Goal: Task Accomplishment & Management: Complete application form

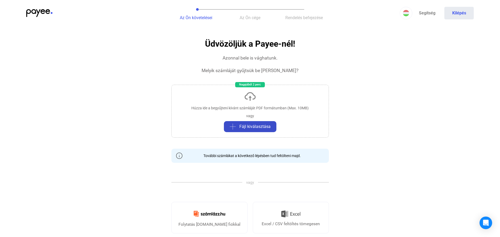
click at [252, 126] on span "Fájl kiválasztása" at bounding box center [255, 127] width 31 height 6
click at [255, 127] on span "Fájl kiválasztása" at bounding box center [255, 127] width 31 height 6
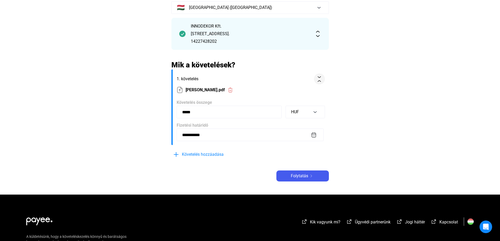
scroll to position [79, 0]
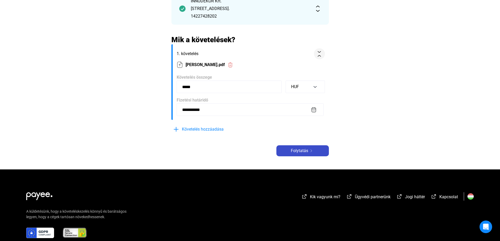
click at [302, 152] on span "Folytatás" at bounding box center [299, 151] width 17 height 6
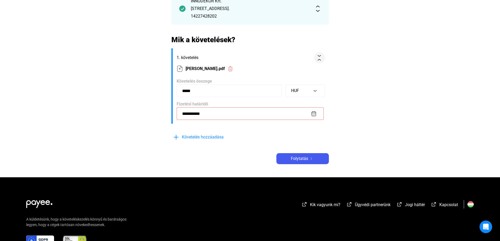
click at [313, 115] on input "**********" at bounding box center [250, 113] width 147 height 13
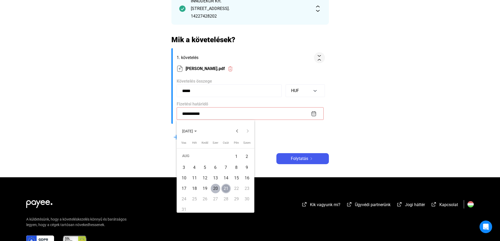
click at [237, 199] on div "29" at bounding box center [236, 199] width 9 height 9
click at [235, 198] on div "29" at bounding box center [236, 199] width 9 height 9
click at [225, 188] on div "21" at bounding box center [225, 188] width 9 height 9
click at [314, 115] on div at bounding box center [250, 120] width 500 height 241
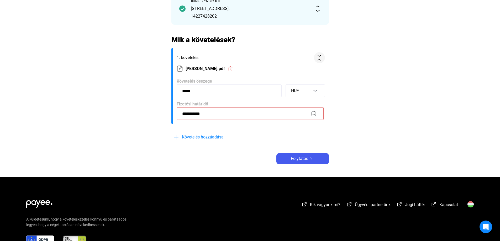
click at [314, 115] on input "**********" at bounding box center [250, 113] width 147 height 13
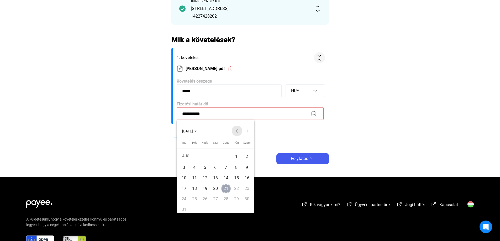
click at [237, 131] on button "Previous month" at bounding box center [237, 131] width 11 height 11
click at [248, 131] on button "Next month" at bounding box center [247, 131] width 11 height 11
click at [226, 187] on div "21" at bounding box center [225, 188] width 9 height 9
click at [307, 157] on div at bounding box center [250, 120] width 500 height 241
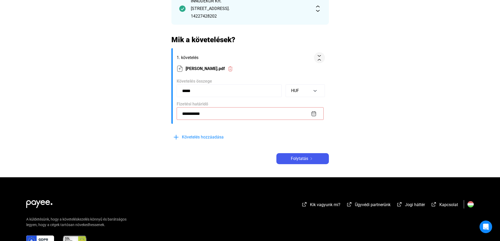
click at [307, 157] on span "Folytatás" at bounding box center [299, 159] width 17 height 6
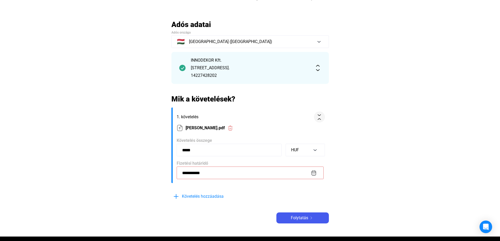
scroll to position [26, 0]
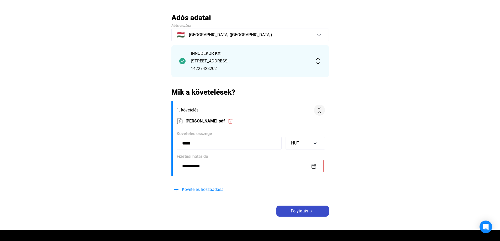
click at [312, 212] on img at bounding box center [311, 211] width 6 height 3
click at [220, 167] on input "**********" at bounding box center [250, 166] width 147 height 13
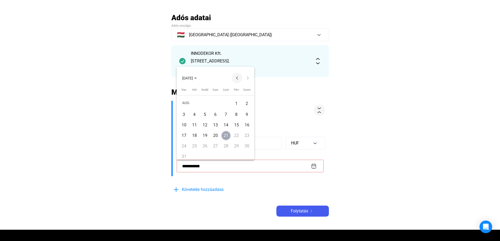
click at [237, 77] on button "Previous month" at bounding box center [237, 78] width 11 height 11
click at [248, 78] on button "Next month" at bounding box center [247, 78] width 11 height 11
click at [217, 135] on div "20" at bounding box center [215, 135] width 9 height 9
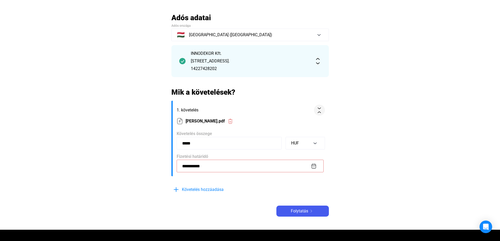
type input "**********"
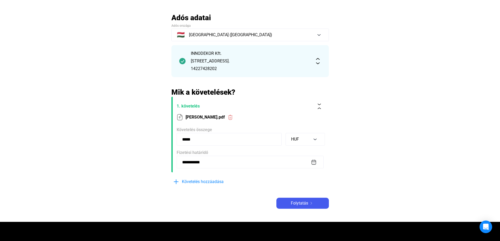
click at [312, 163] on input "**********" at bounding box center [250, 162] width 147 height 13
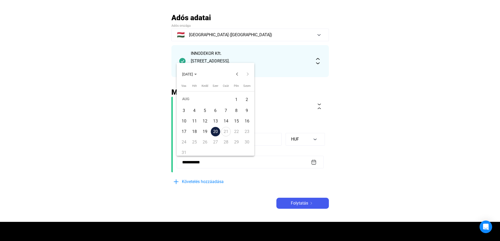
click at [226, 132] on div "21" at bounding box center [225, 131] width 9 height 9
click at [236, 143] on div "29" at bounding box center [236, 142] width 9 height 9
click at [314, 161] on div at bounding box center [250, 120] width 500 height 241
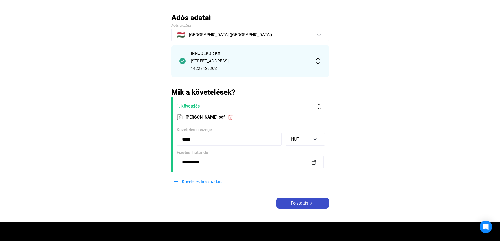
click at [310, 204] on img at bounding box center [311, 203] width 6 height 3
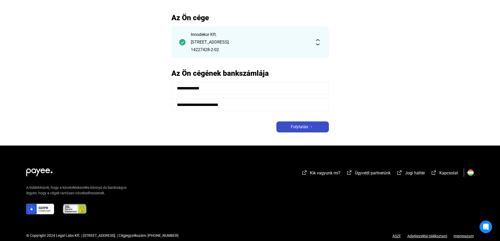
click at [300, 126] on span "Folytatás" at bounding box center [299, 127] width 17 height 6
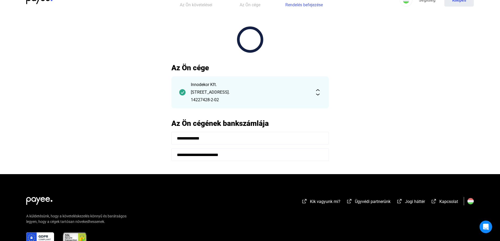
scroll to position [26, 0]
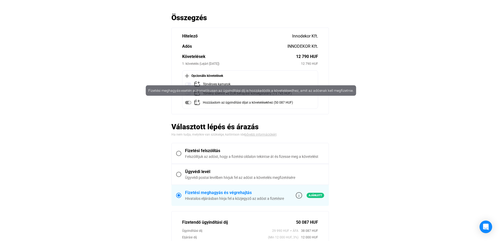
click at [189, 105] on img at bounding box center [188, 103] width 6 height 6
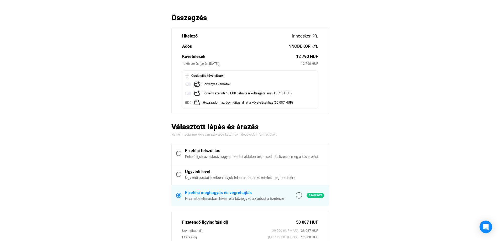
click at [189, 102] on img at bounding box center [188, 103] width 6 height 6
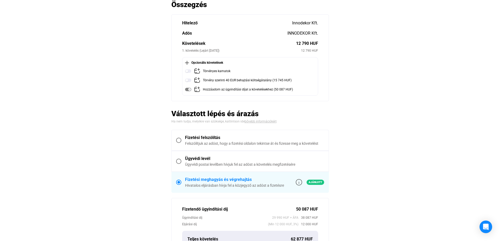
scroll to position [53, 0]
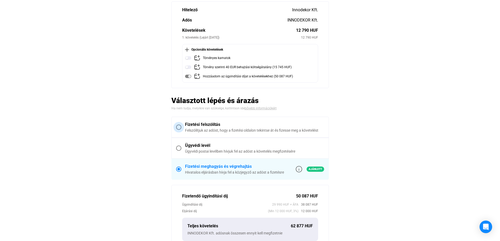
click at [179, 127] on span at bounding box center [178, 127] width 5 height 5
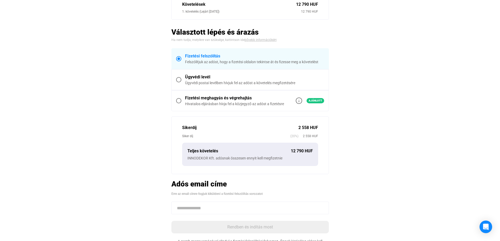
scroll to position [105, 0]
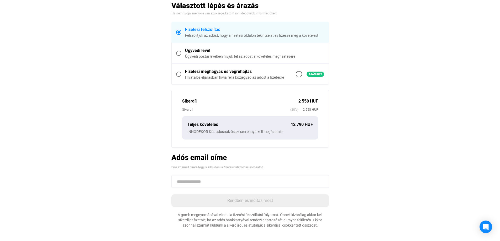
click at [242, 182] on input at bounding box center [251, 181] width 158 height 13
paste input "**********"
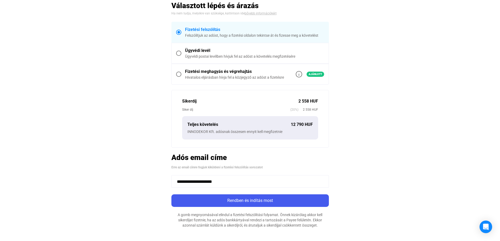
type input "**********"
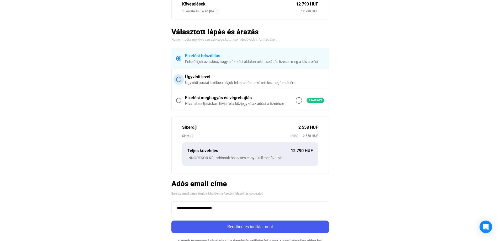
click at [180, 79] on span at bounding box center [178, 79] width 5 height 5
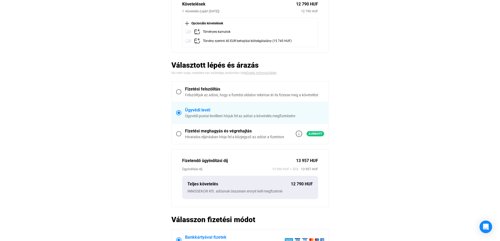
click at [180, 91] on span at bounding box center [178, 91] width 5 height 5
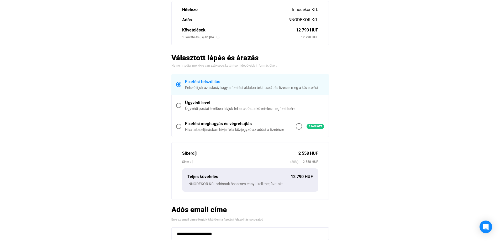
scroll to position [53, 0]
click at [179, 125] on span at bounding box center [178, 126] width 5 height 5
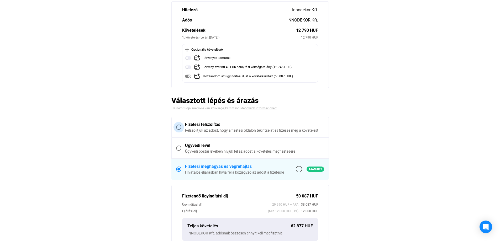
click at [179, 125] on span at bounding box center [178, 127] width 5 height 5
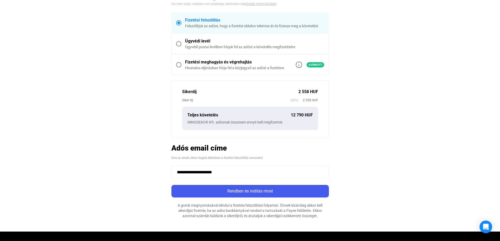
scroll to position [105, 0]
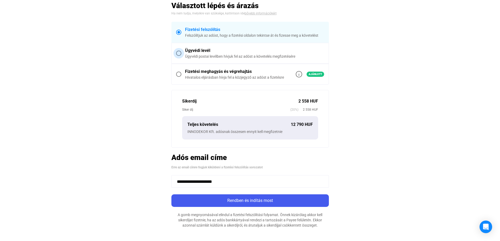
click at [179, 53] on span at bounding box center [178, 53] width 5 height 5
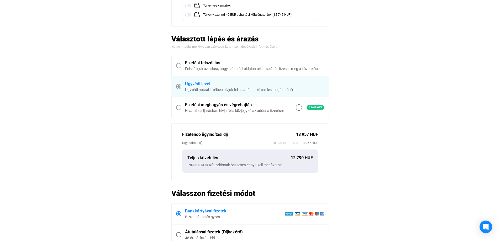
scroll to position [138, 0]
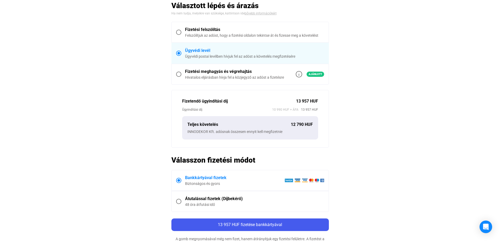
click at [180, 32] on span at bounding box center [178, 32] width 5 height 5
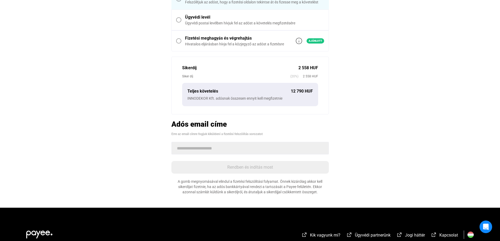
scroll to position [105, 0]
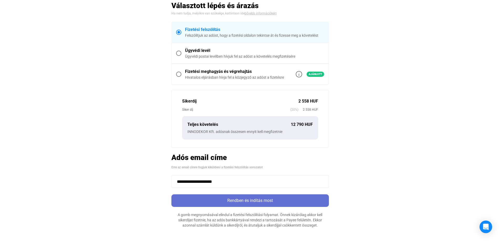
click at [255, 200] on div "Rendben és indítás most" at bounding box center [250, 201] width 154 height 6
